Goal: Transaction & Acquisition: Purchase product/service

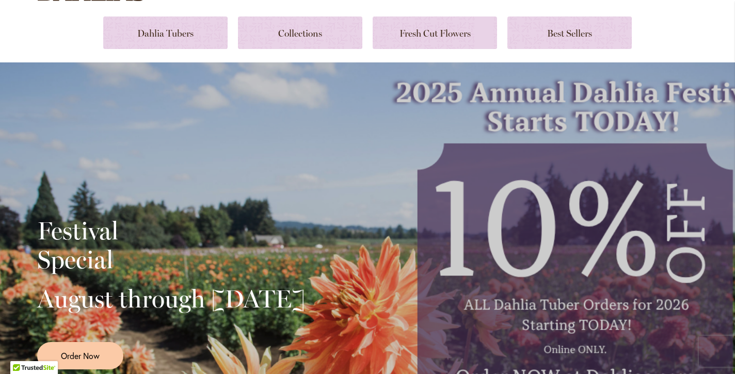
scroll to position [99, 0]
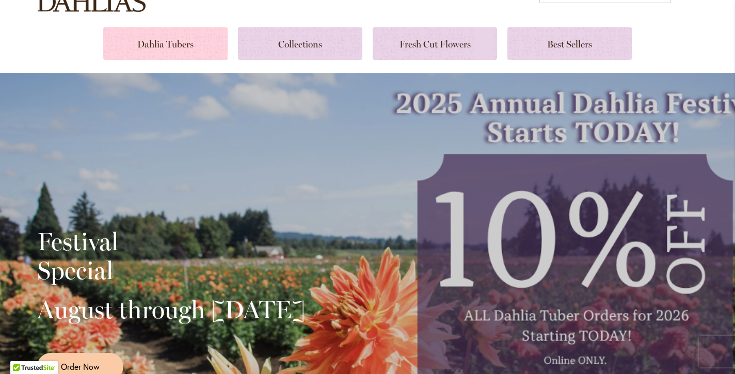
click at [175, 46] on link at bounding box center [165, 43] width 124 height 33
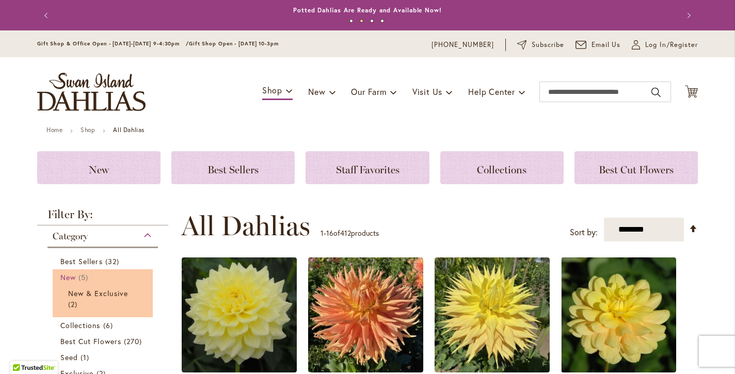
click at [71, 276] on span "New" at bounding box center [67, 278] width 15 height 10
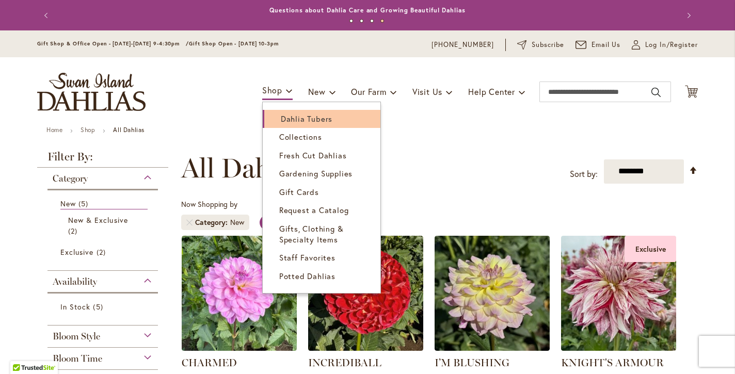
click at [284, 119] on span "Dahlia Tubers" at bounding box center [307, 119] width 52 height 10
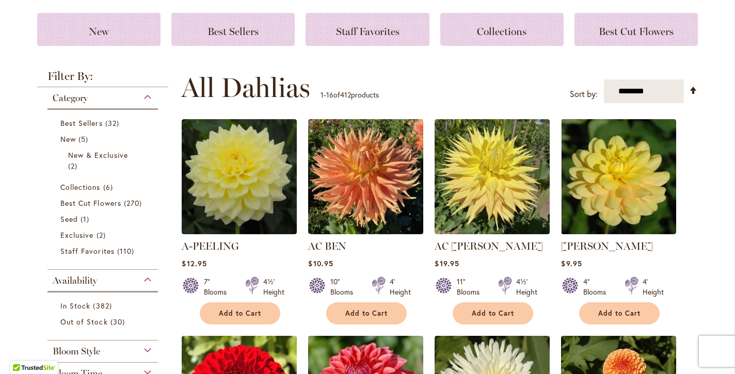
scroll to position [139, 0]
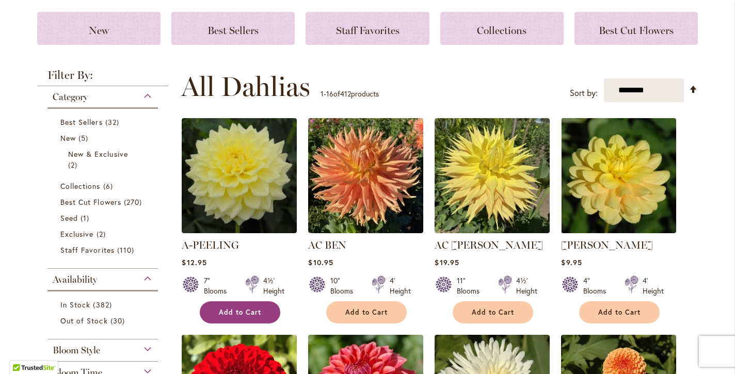
click at [247, 312] on span "Add to Cart" at bounding box center [240, 312] width 42 height 9
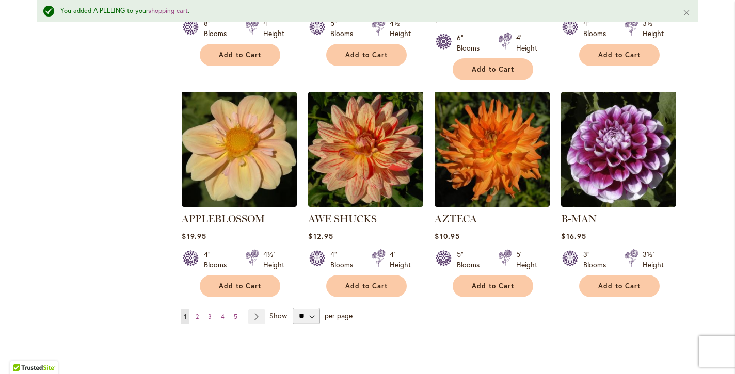
scroll to position [862, 0]
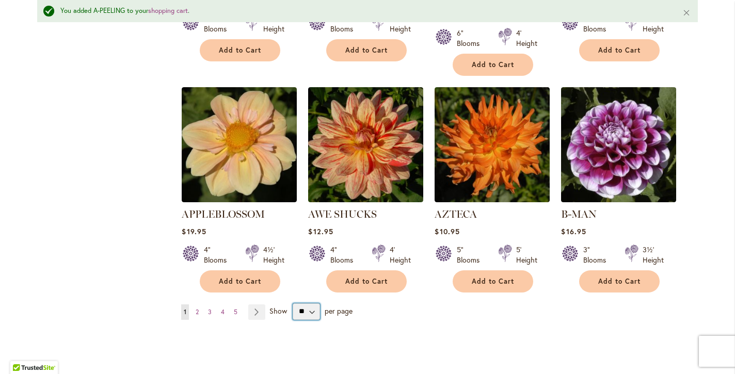
select select "**"
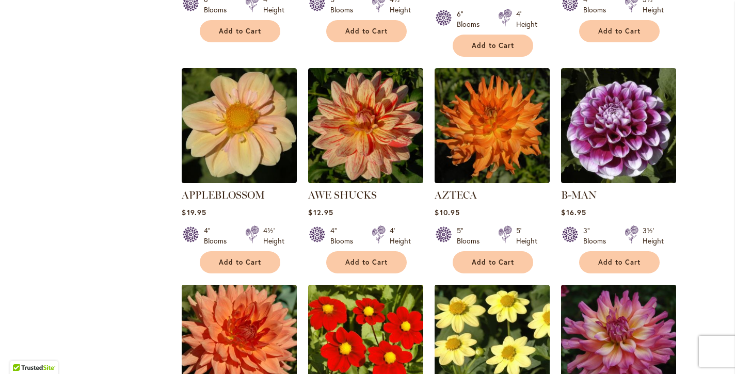
scroll to position [873, 0]
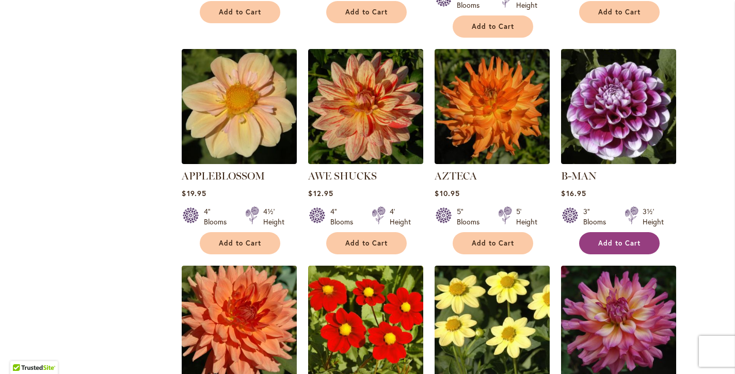
click at [619, 239] on span "Add to Cart" at bounding box center [619, 243] width 42 height 9
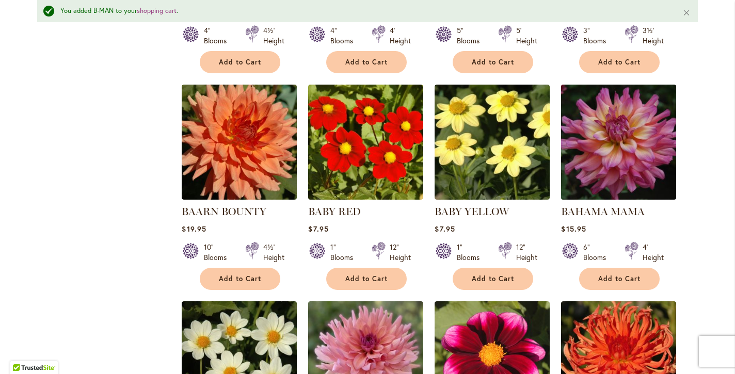
scroll to position [1089, 0]
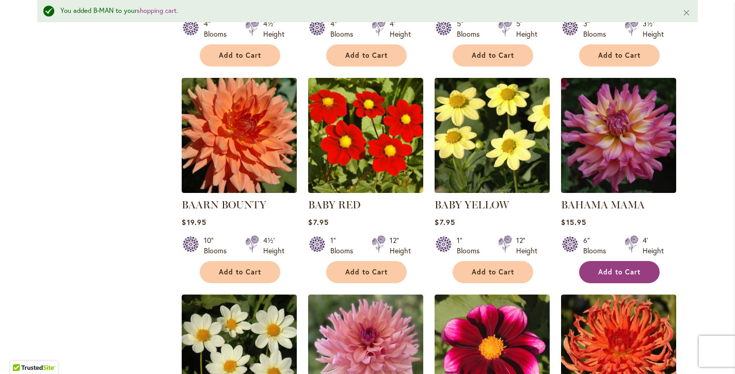
click at [622, 268] on span "Add to Cart" at bounding box center [619, 272] width 42 height 9
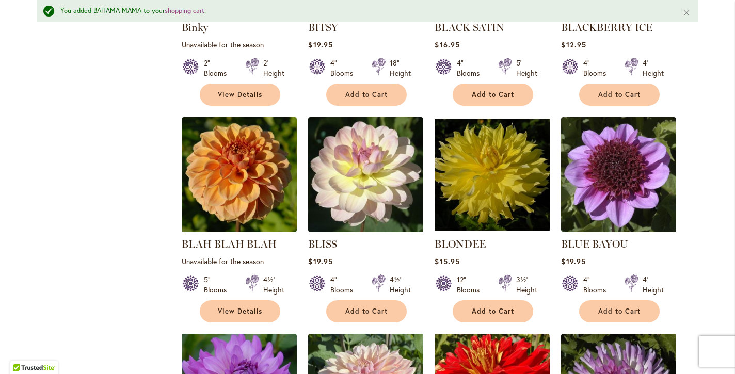
scroll to position [2152, 0]
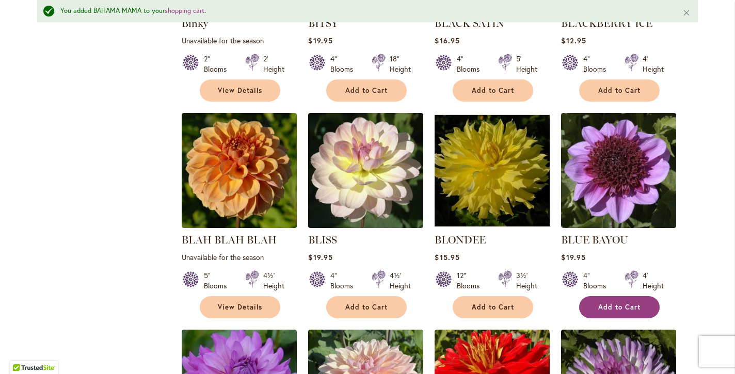
click at [617, 303] on span "Add to Cart" at bounding box center [619, 307] width 42 height 9
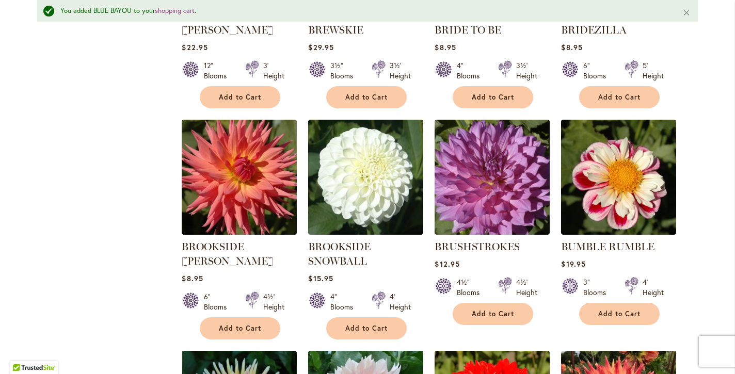
scroll to position [3015, 0]
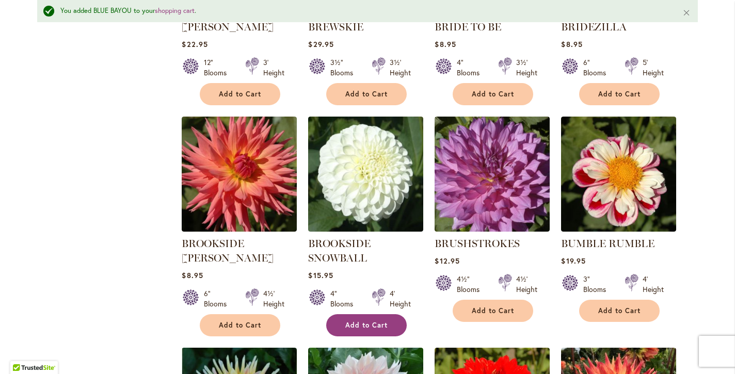
click at [391, 314] on button "Add to Cart" at bounding box center [366, 325] width 81 height 22
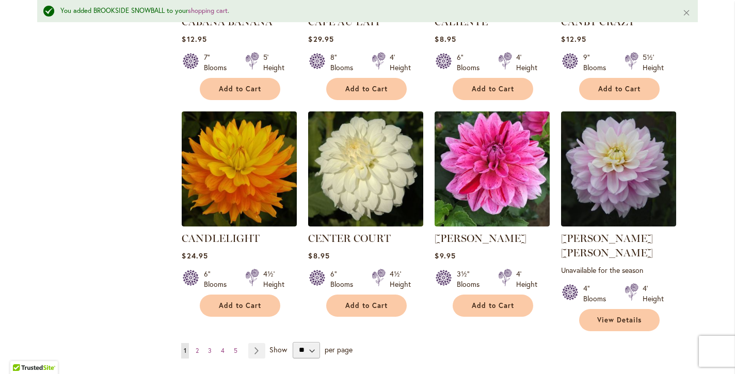
scroll to position [3486, 0]
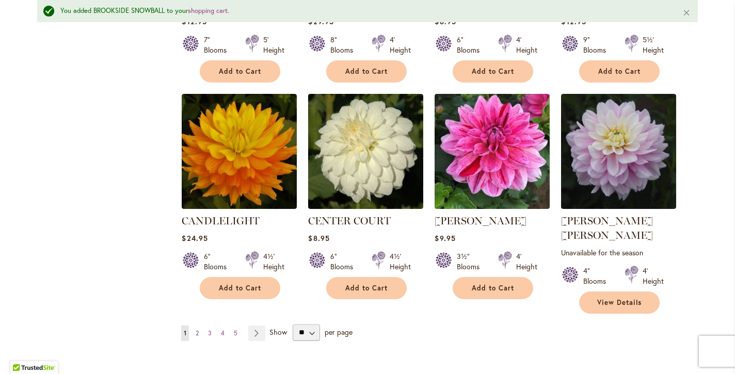
click at [198, 329] on span "2" at bounding box center [197, 333] width 3 height 8
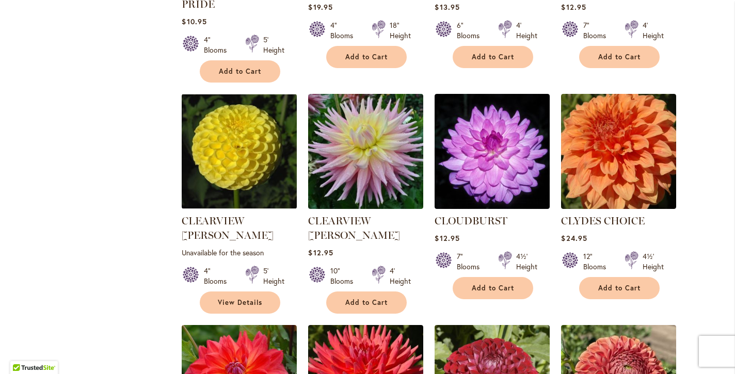
scroll to position [852, 0]
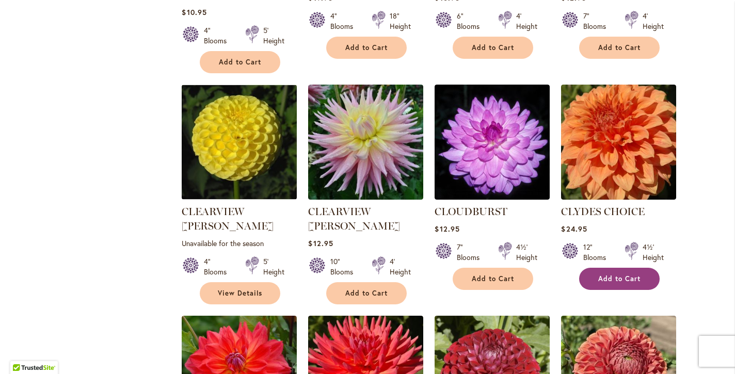
click at [626, 275] on span "Add to Cart" at bounding box center [619, 279] width 42 height 9
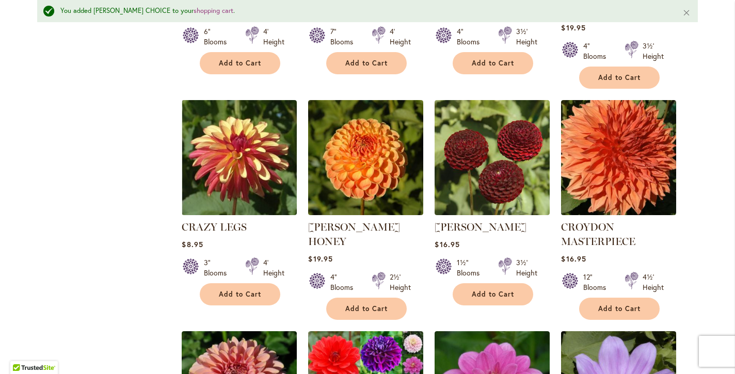
scroll to position [1326, 0]
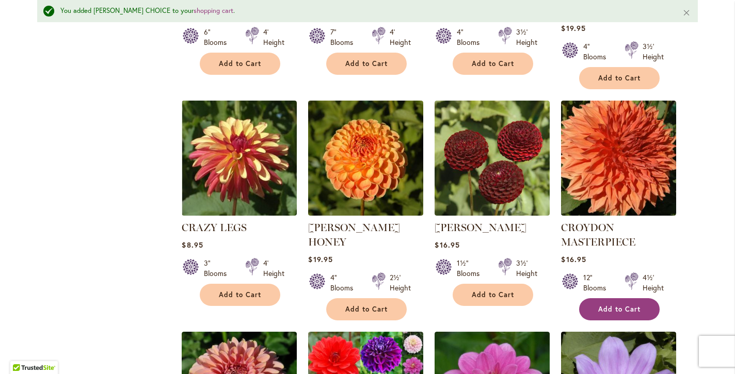
click at [645, 298] on button "Add to Cart" at bounding box center [619, 309] width 81 height 22
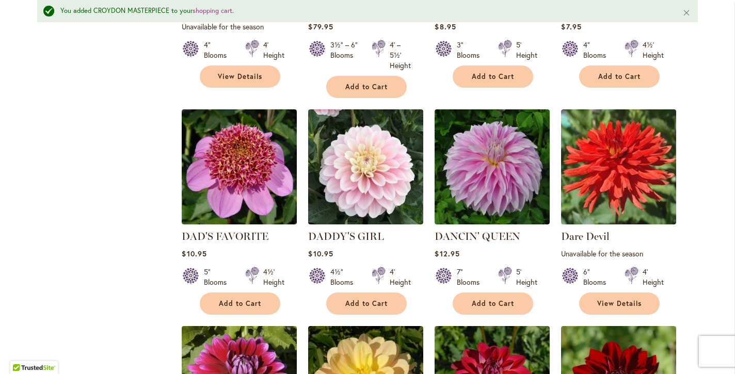
scroll to position [1778, 0]
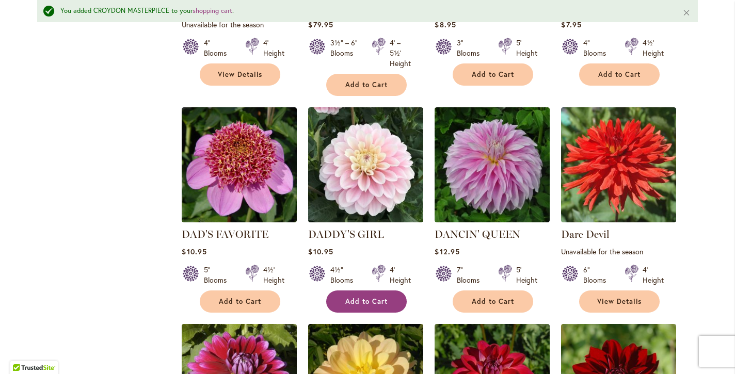
click at [376, 291] on button "Add to Cart" at bounding box center [366, 302] width 81 height 22
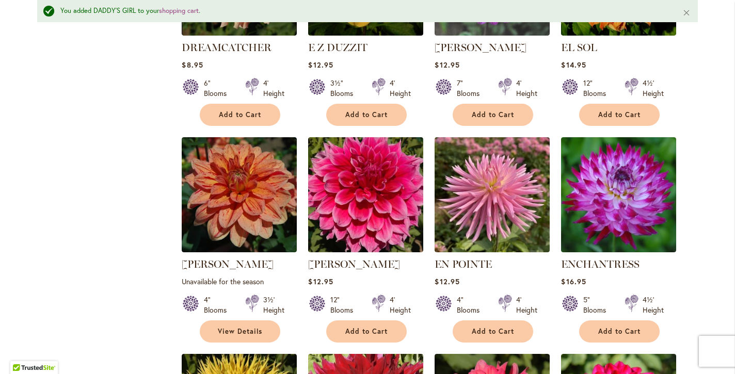
scroll to position [2862, 0]
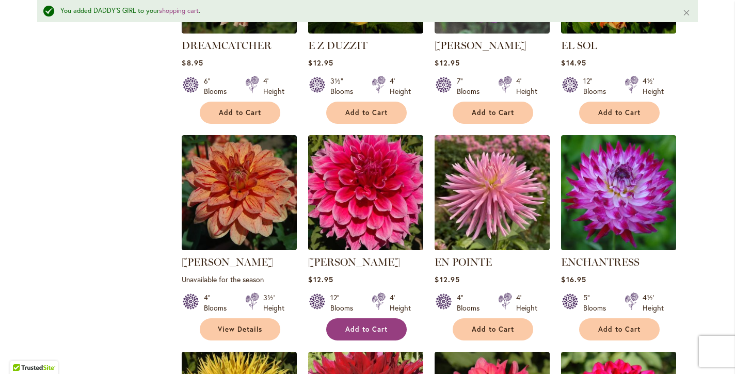
click at [365, 325] on span "Add to Cart" at bounding box center [366, 329] width 42 height 9
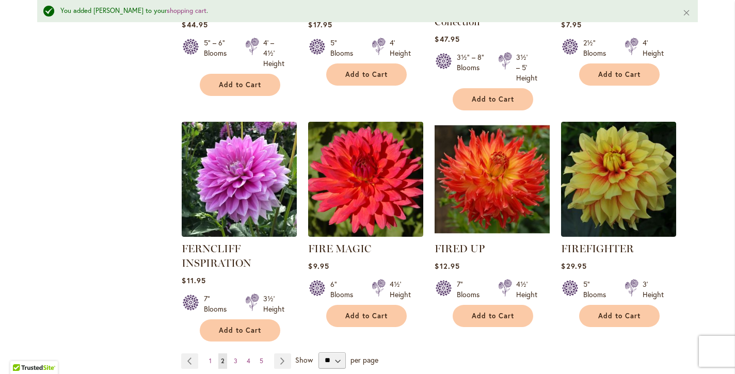
scroll to position [3553, 0]
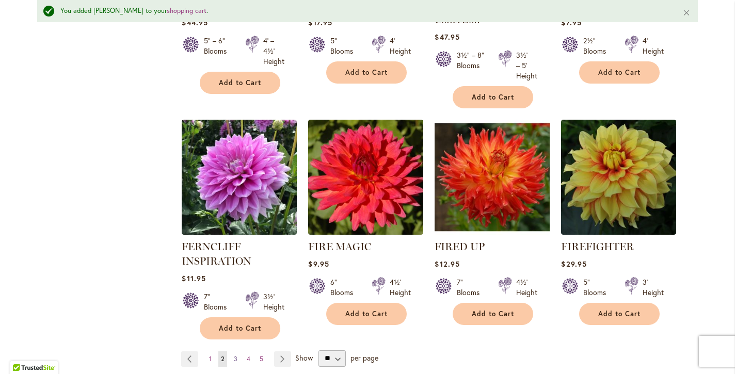
click at [235, 355] on span "3" at bounding box center [236, 359] width 4 height 8
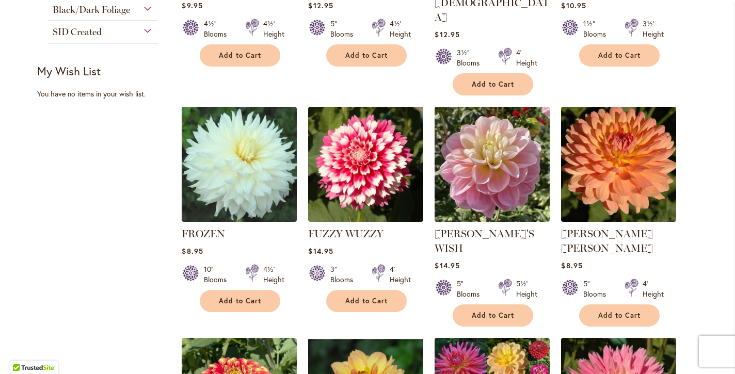
scroll to position [618, 0]
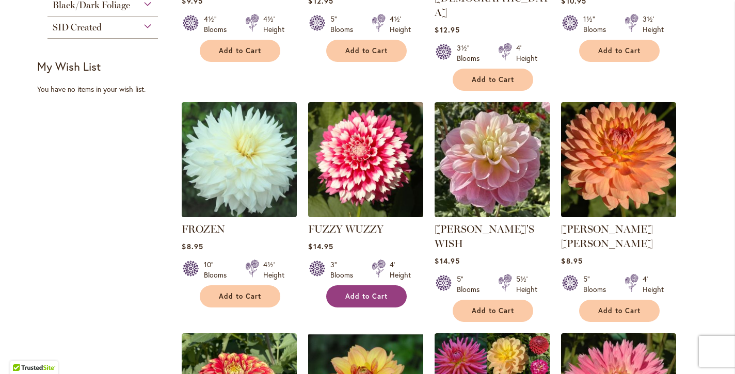
click at [368, 292] on span "Add to Cart" at bounding box center [366, 296] width 42 height 9
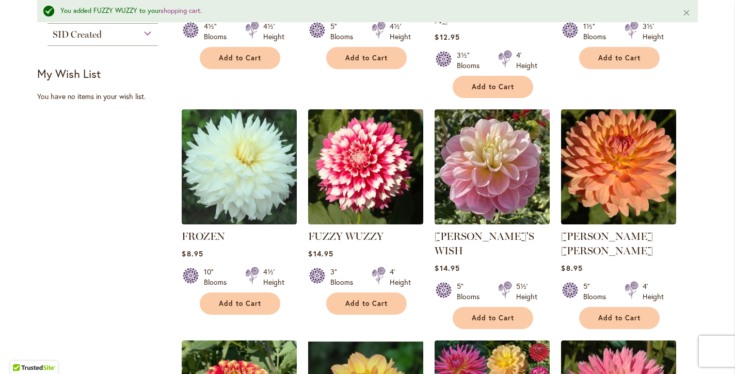
scroll to position [685, 0]
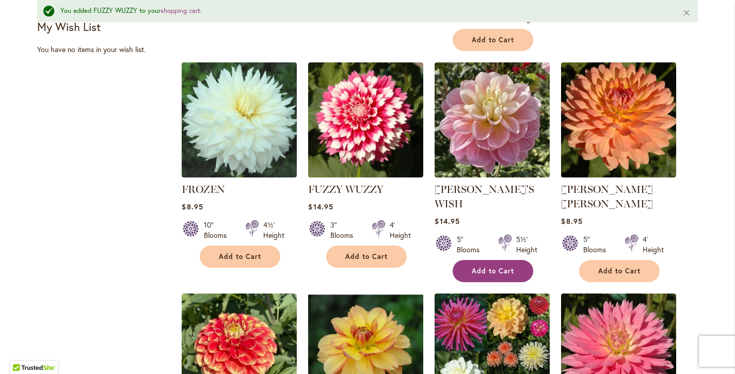
click at [479, 267] on span "Add to Cart" at bounding box center [493, 271] width 42 height 9
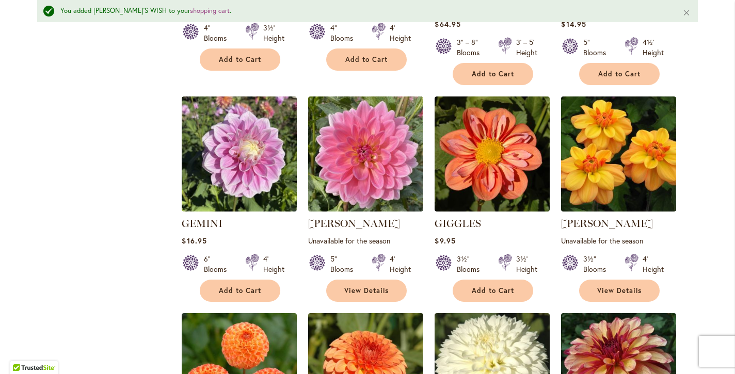
scroll to position [1116, 0]
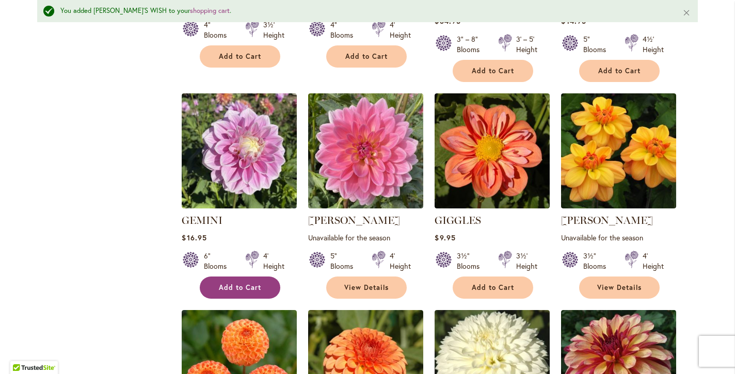
click at [238, 283] on span "Add to Cart" at bounding box center [240, 287] width 42 height 9
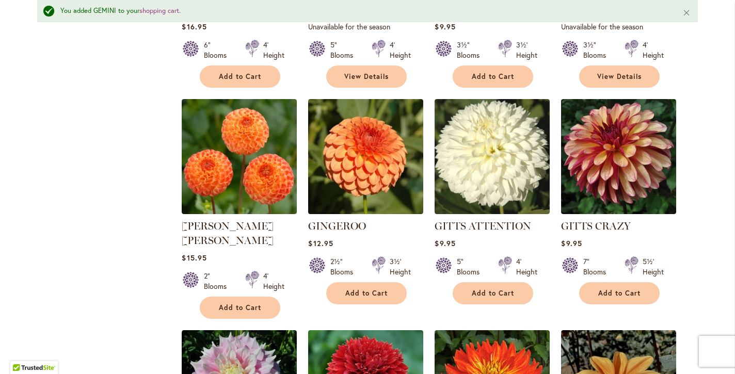
scroll to position [1325, 0]
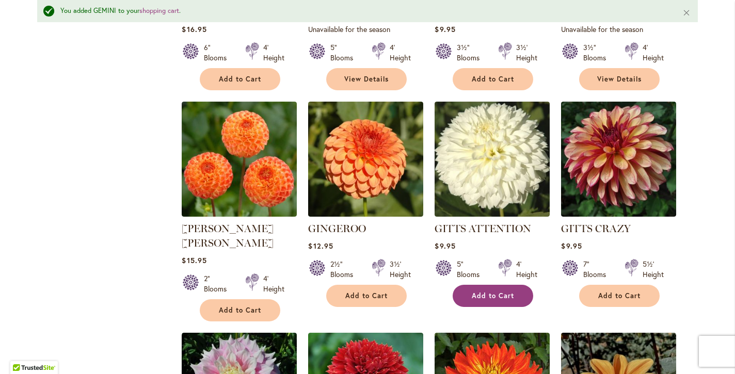
click at [507, 285] on button "Add to Cart" at bounding box center [493, 296] width 81 height 22
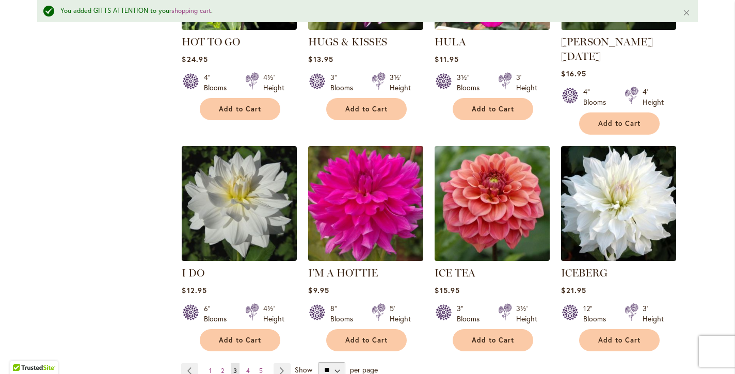
scroll to position [3533, 0]
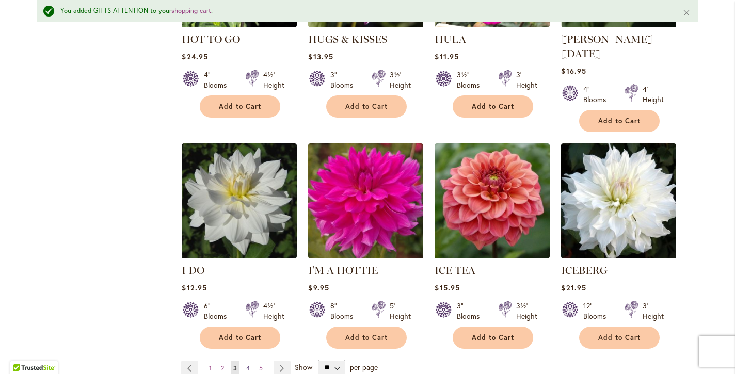
click at [249, 364] on span "4" at bounding box center [248, 368] width 4 height 8
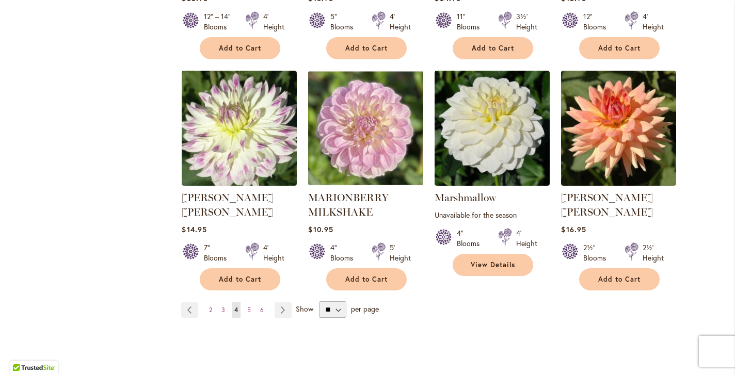
scroll to position [3538, 0]
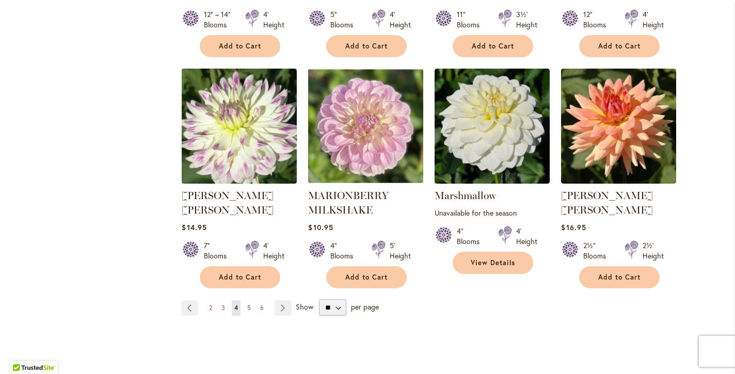
click at [249, 304] on span "5" at bounding box center [249, 308] width 4 height 8
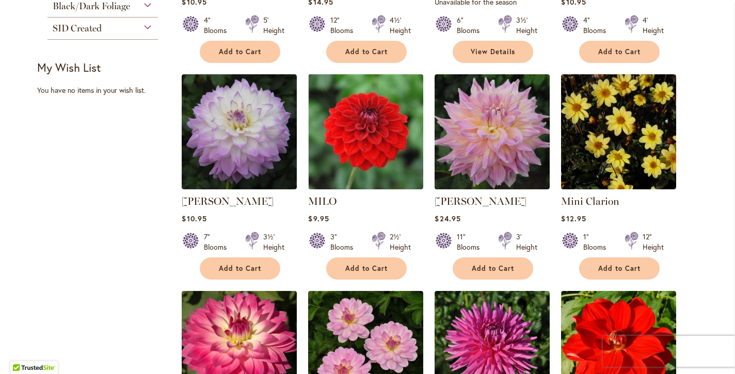
scroll to position [627, 0]
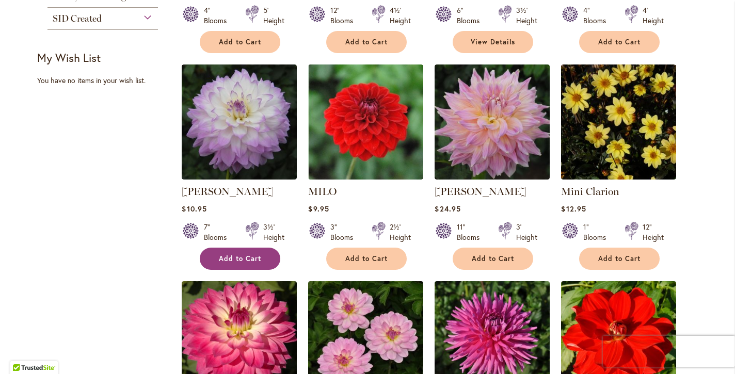
click at [242, 260] on span "Add to Cart" at bounding box center [240, 258] width 42 height 9
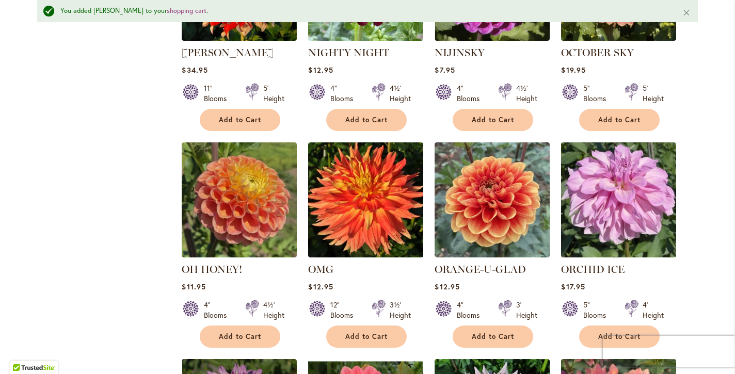
scroll to position [1910, 0]
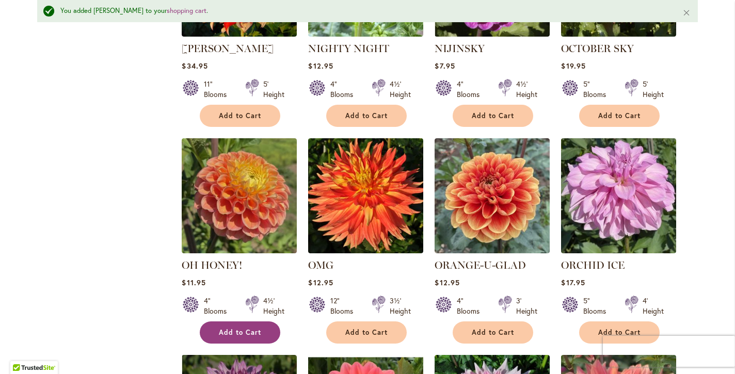
click at [220, 328] on span "Add to Cart" at bounding box center [240, 332] width 42 height 9
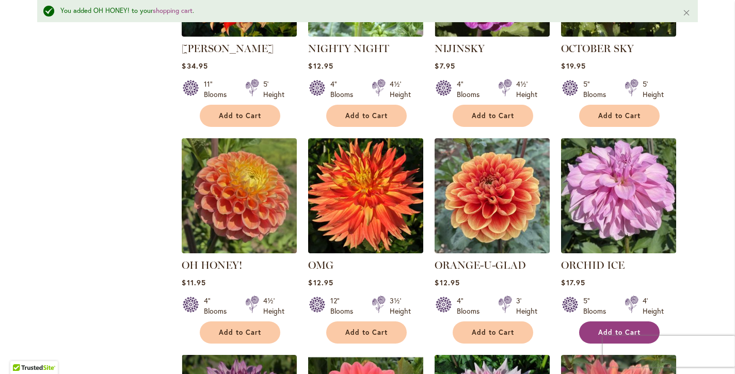
click at [629, 328] on span "Add to Cart" at bounding box center [619, 332] width 42 height 9
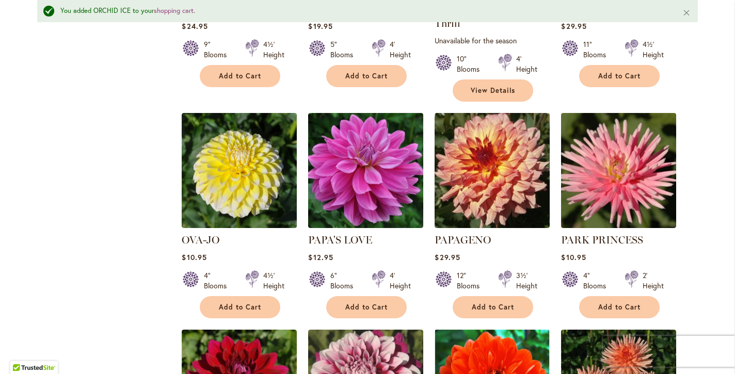
scroll to position [2389, 0]
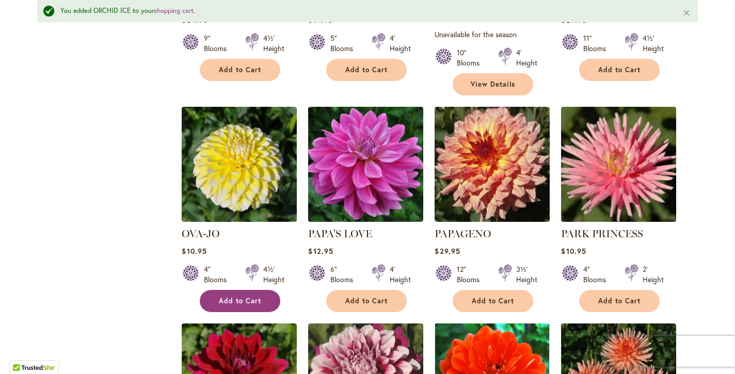
click at [244, 297] on span "Add to Cart" at bounding box center [240, 301] width 42 height 9
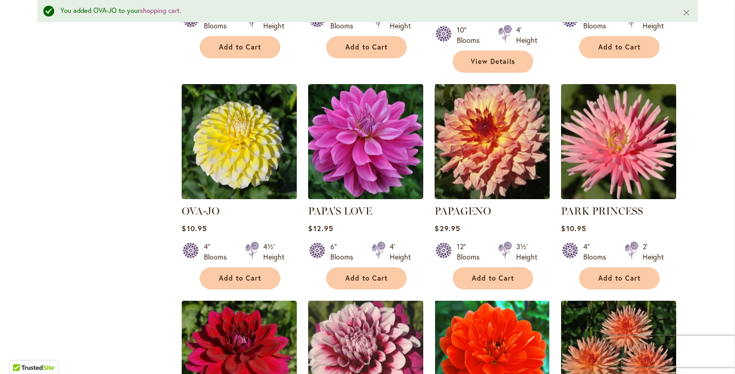
scroll to position [2414, 0]
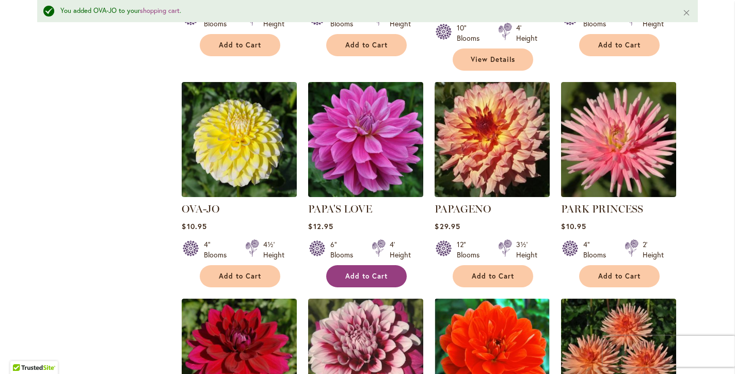
click at [375, 272] on span "Add to Cart" at bounding box center [366, 276] width 42 height 9
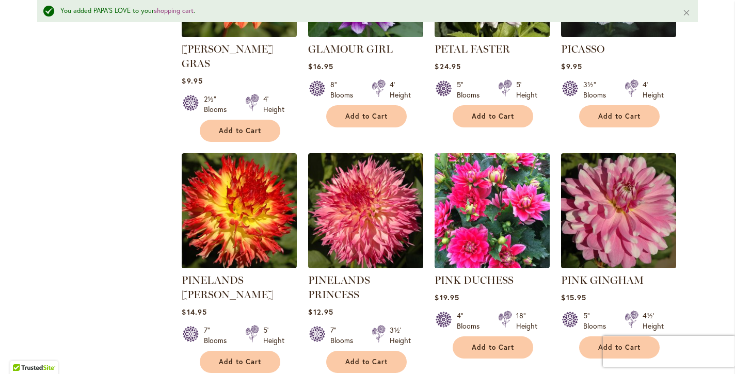
scroll to position [3265, 0]
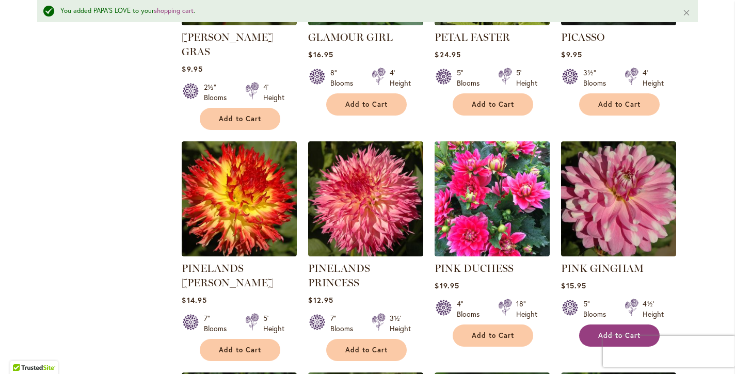
click at [627, 331] on span "Add to Cart" at bounding box center [619, 335] width 42 height 9
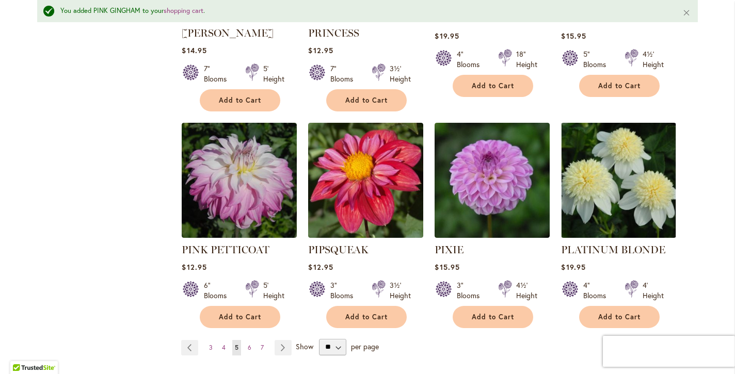
scroll to position [3516, 0]
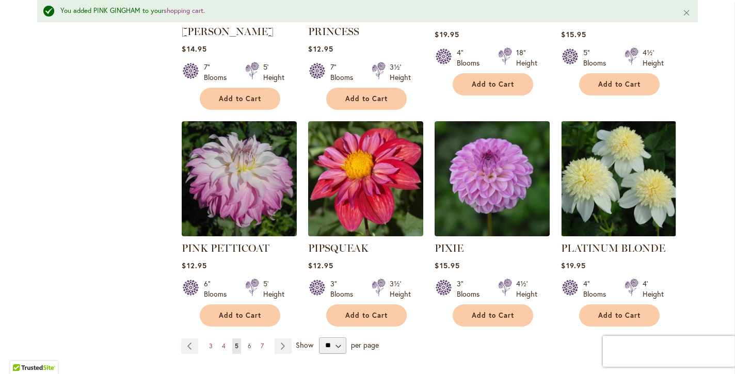
click at [250, 342] on span "6" at bounding box center [250, 346] width 4 height 8
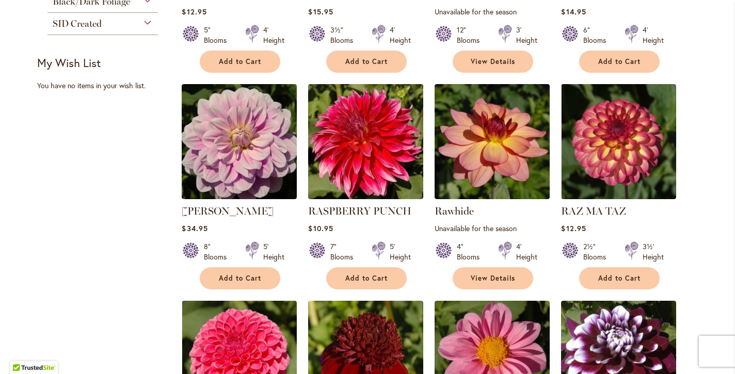
scroll to position [628, 0]
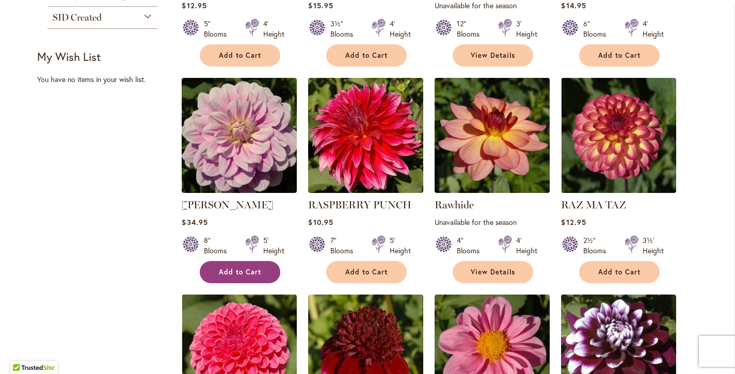
click at [232, 270] on span "Add to Cart" at bounding box center [240, 272] width 42 height 9
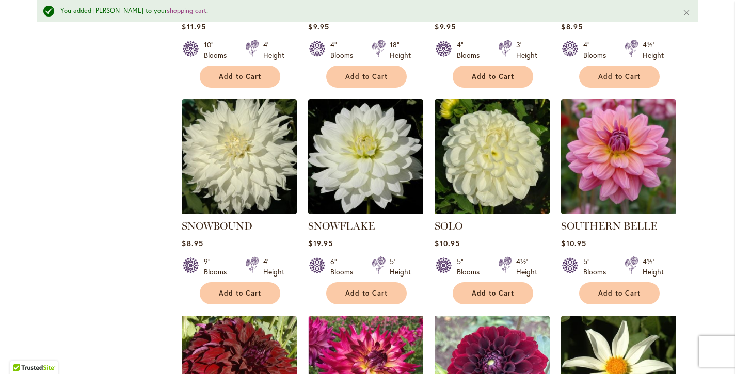
scroll to position [1741, 0]
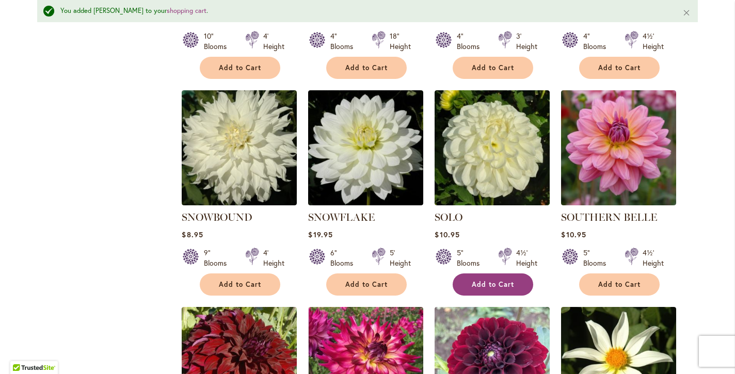
click at [507, 280] on span "Add to Cart" at bounding box center [493, 284] width 42 height 9
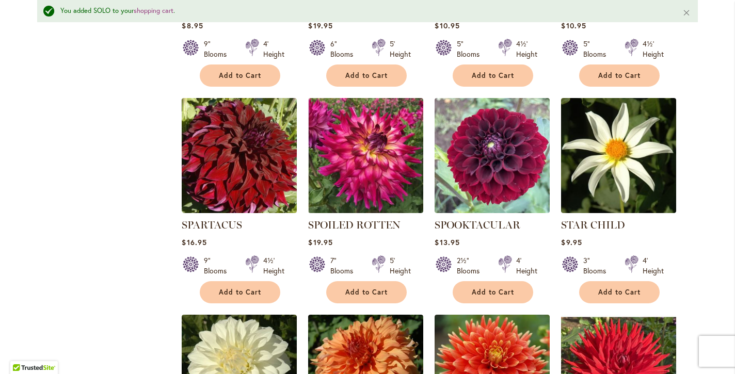
scroll to position [1949, 0]
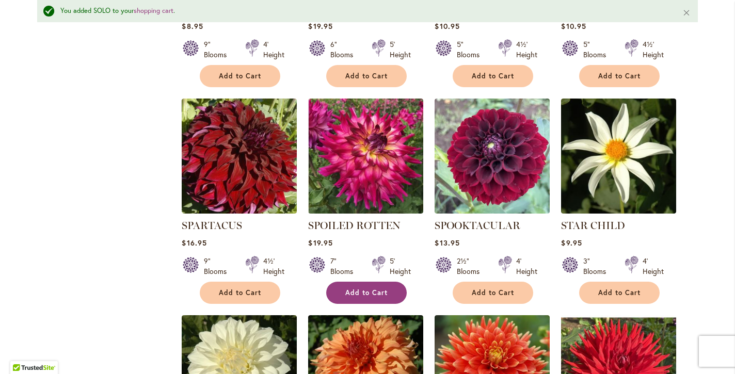
click at [365, 289] on span "Add to Cart" at bounding box center [366, 293] width 42 height 9
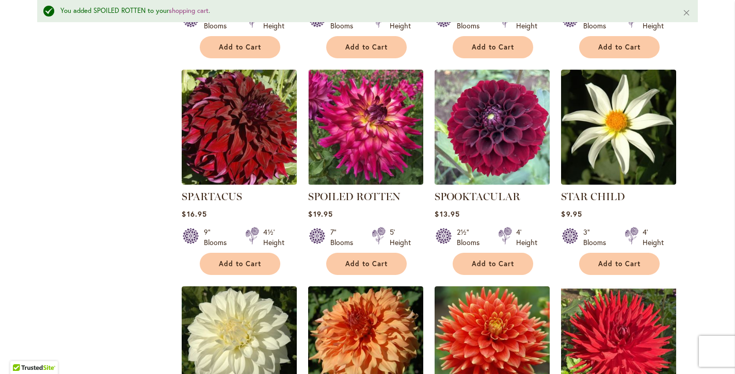
scroll to position [1979, 0]
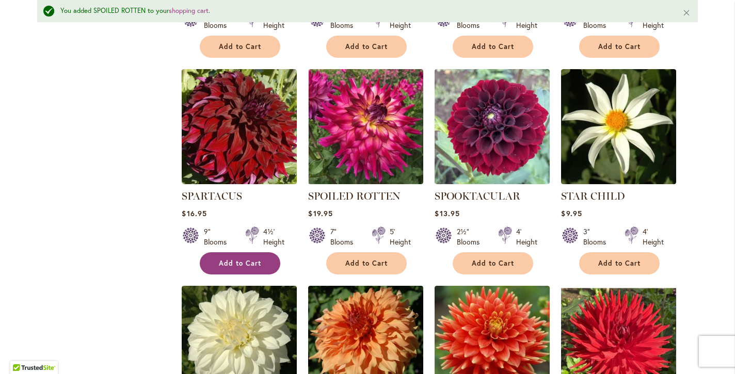
click at [218, 252] on button "Add to Cart" at bounding box center [240, 263] width 81 height 22
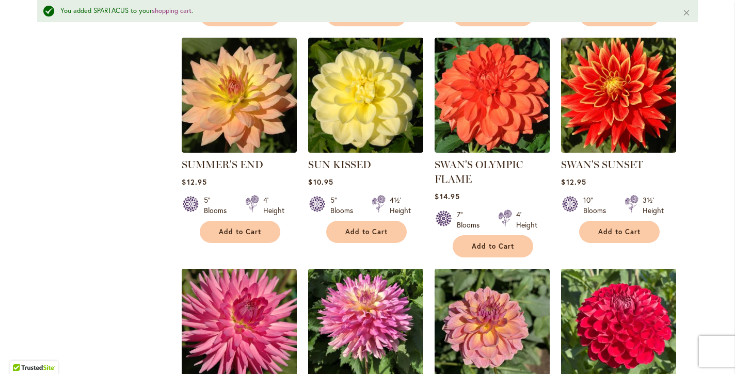
scroll to position [2449, 0]
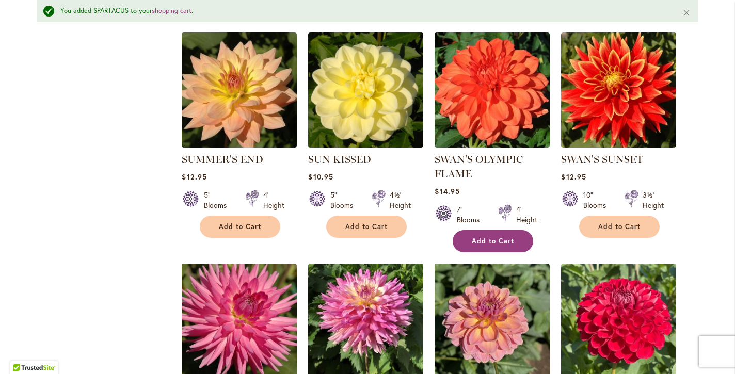
click at [487, 237] on span "Add to Cart" at bounding box center [493, 241] width 42 height 9
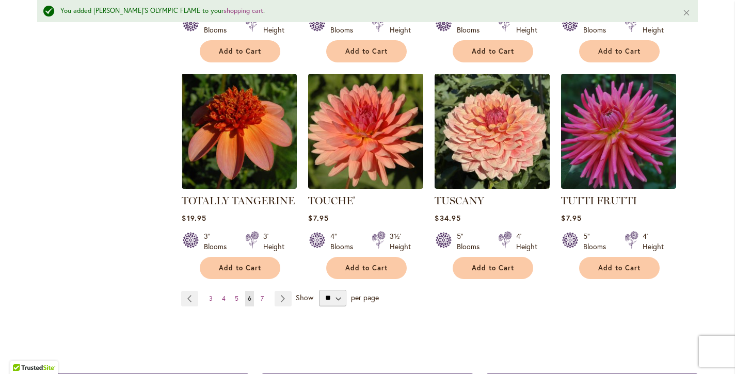
scroll to position [3552, 0]
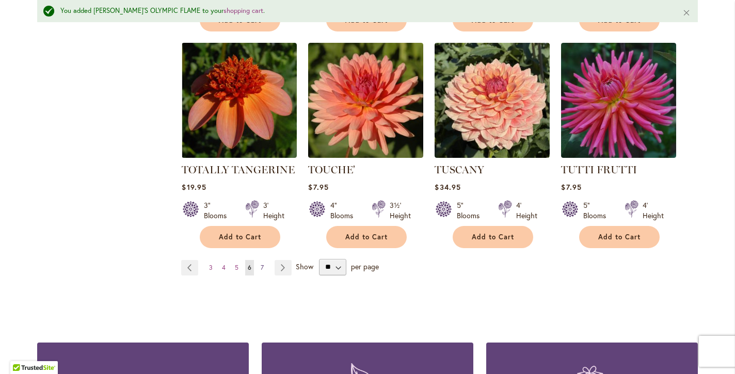
click at [262, 264] on span "7" at bounding box center [262, 268] width 3 height 8
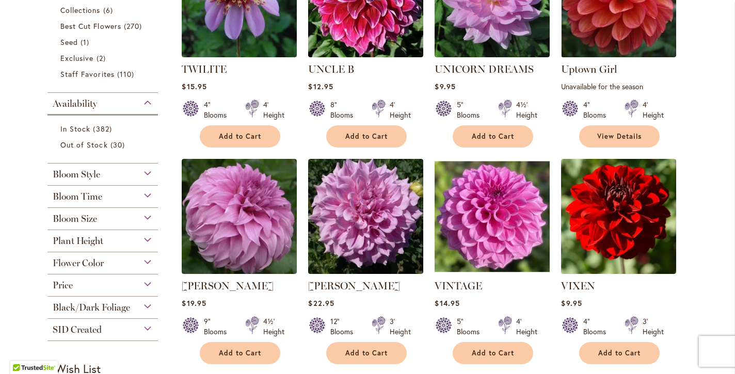
scroll to position [317, 0]
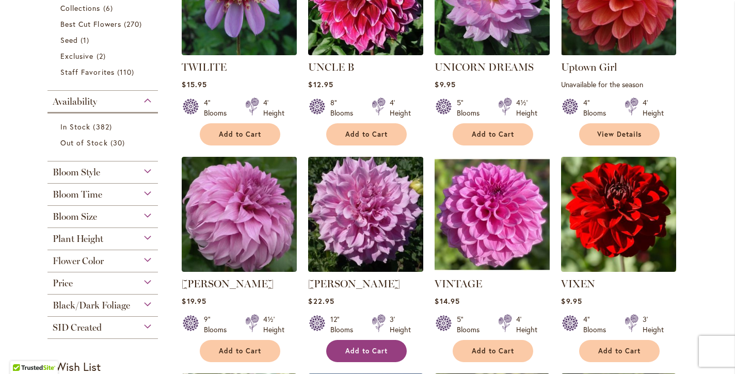
click at [371, 350] on span "Add to Cart" at bounding box center [366, 351] width 42 height 9
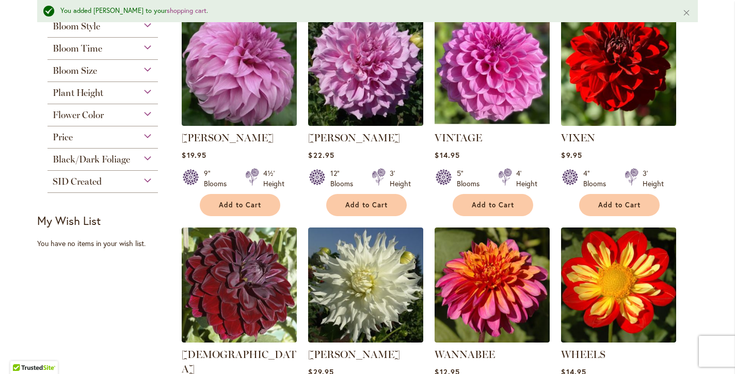
scroll to position [491, 0]
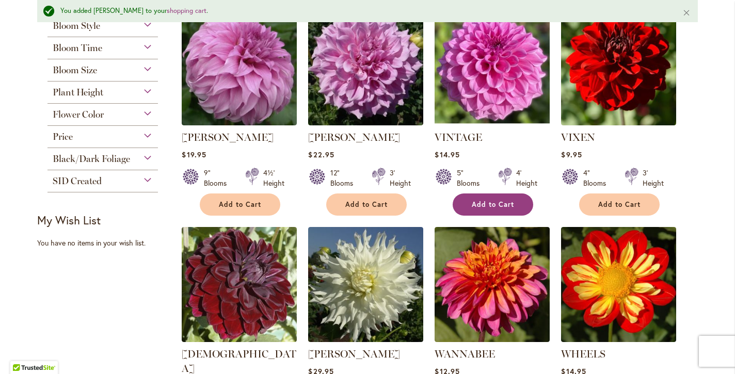
click at [501, 207] on button "Add to Cart" at bounding box center [493, 205] width 81 height 22
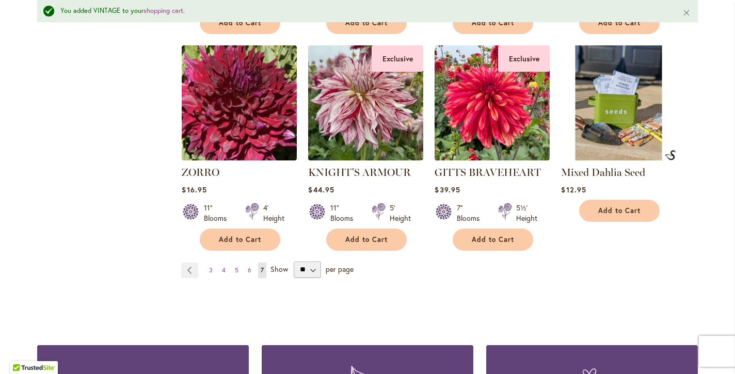
scroll to position [1556, 0]
